Goal: Information Seeking & Learning: Learn about a topic

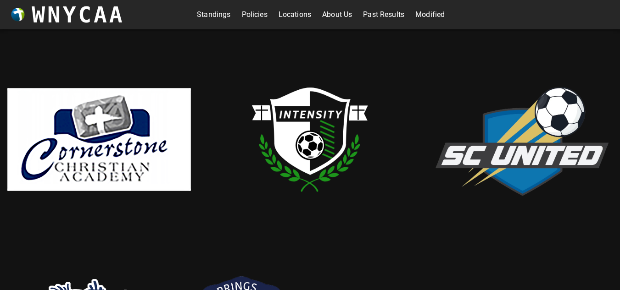
click at [218, 14] on link "Standings" at bounding box center [213, 14] width 33 height 15
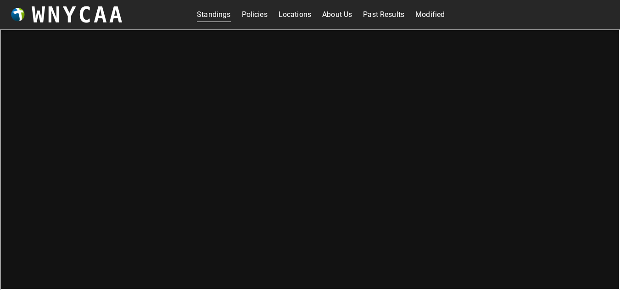
click at [293, 16] on link "Locations" at bounding box center [294, 14] width 33 height 15
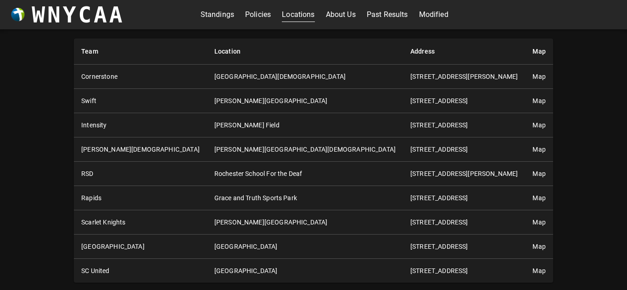
click at [558, 145] on div "Team Location Address Map [GEOGRAPHIC_DATA][DEMOGRAPHIC_DATA] [STREET_ADDRESS][…" at bounding box center [313, 159] width 627 height 261
click at [343, 20] on link "About Us" at bounding box center [341, 14] width 30 height 15
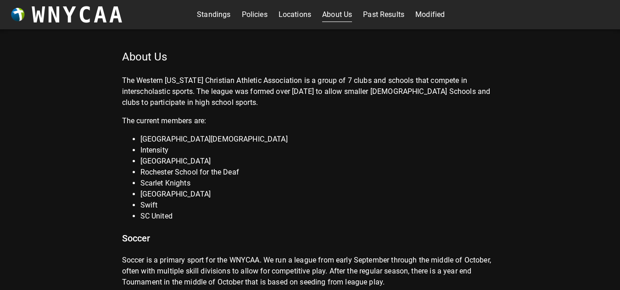
click at [252, 16] on link "Policies" at bounding box center [255, 14] width 26 height 15
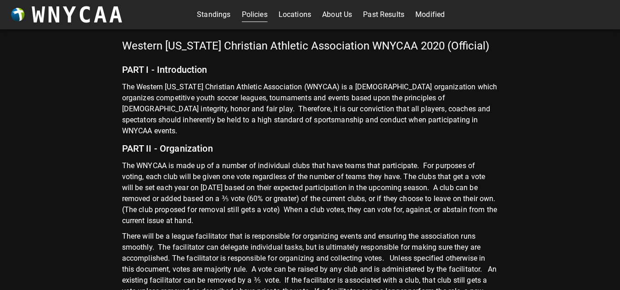
click at [267, 98] on p "The Western [US_STATE] Christian Athletic Association (WNYCAA) is a [DEMOGRAPHI…" at bounding box center [310, 109] width 376 height 55
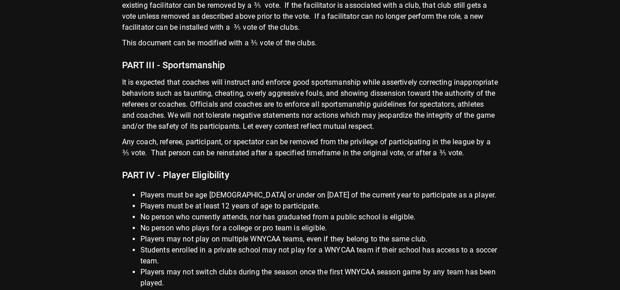
scroll to position [330, 0]
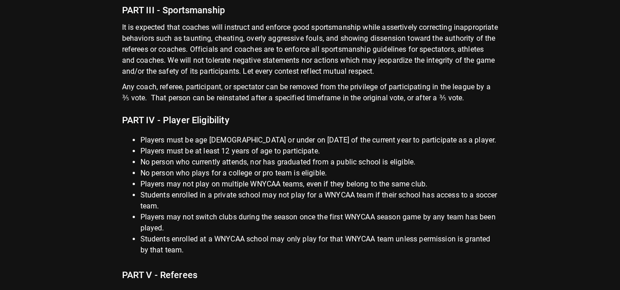
click at [256, 190] on li "Students enrolled in a private school may not play for a WNYCAA team if their s…" at bounding box center [319, 201] width 358 height 22
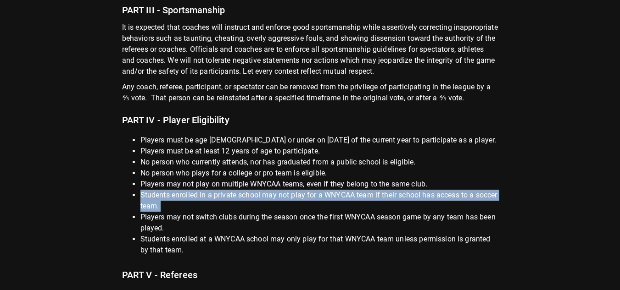
click at [256, 190] on li "Students enrolled in a private school may not play for a WNYCAA team if their s…" at bounding box center [319, 201] width 358 height 22
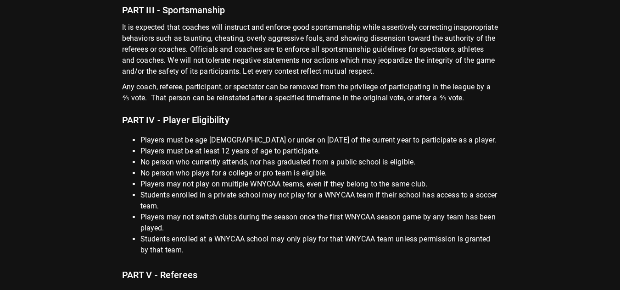
click at [256, 212] on li "Players may not switch clubs during the season once the first WNYCAA season gam…" at bounding box center [319, 223] width 358 height 22
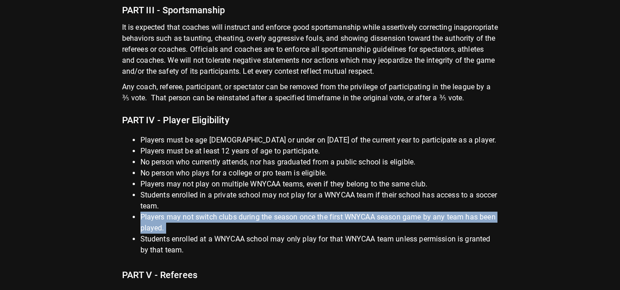
click at [256, 212] on li "Players may not switch clubs during the season once the first WNYCAA season gam…" at bounding box center [319, 223] width 358 height 22
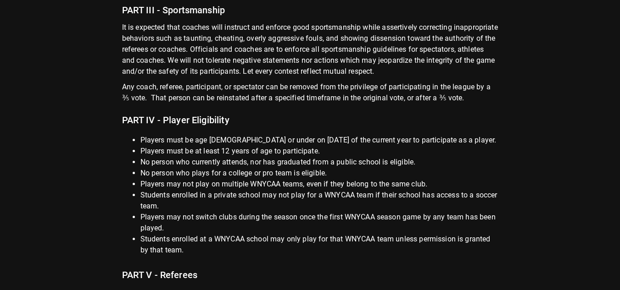
click at [257, 234] on li "Students enrolled at a WNYCAA school may only play for that WNYCAA team unless …" at bounding box center [319, 245] width 358 height 22
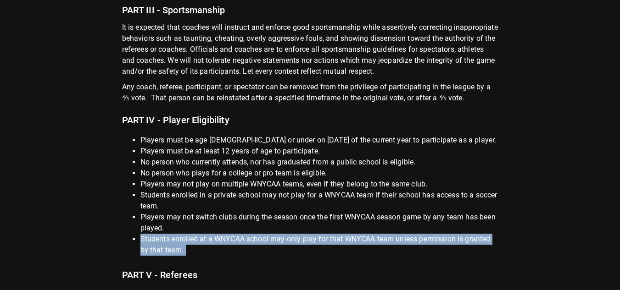
click at [257, 234] on li "Students enrolled at a WNYCAA school may only play for that WNYCAA team unless …" at bounding box center [319, 245] width 358 height 22
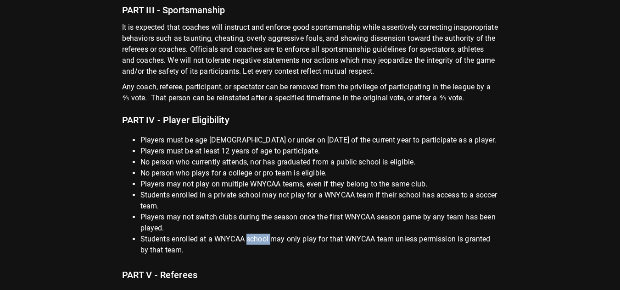
click at [257, 234] on li "Students enrolled at a WNYCAA school may only play for that WNYCAA team unless …" at bounding box center [319, 245] width 358 height 22
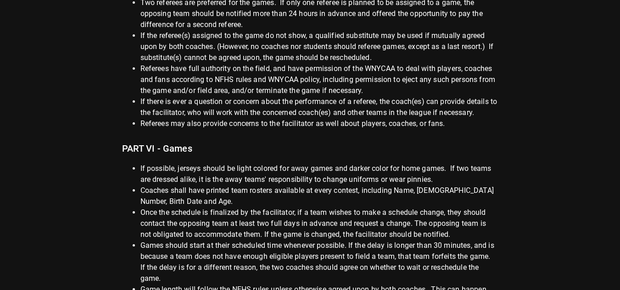
scroll to position [679, 0]
